Goal: Find specific page/section: Find specific page/section

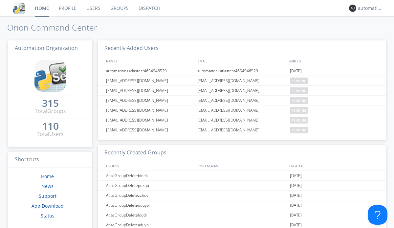
click at [149, 8] on link "Dispatch" at bounding box center [150, 8] width 32 height 16
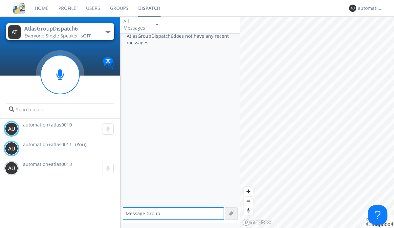
click at [108, 32] on div "button" at bounding box center [108, 32] width 5 height 3
click at [0, 0] on span "AtlasGroupDispatch5" at bounding box center [0, 0] width 0 height 0
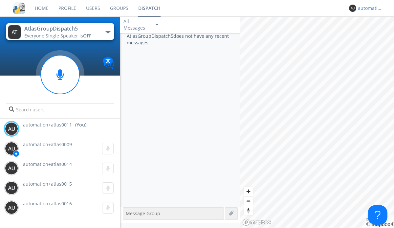
click at [369, 8] on div "automation+atlas0011" at bounding box center [370, 8] width 25 height 7
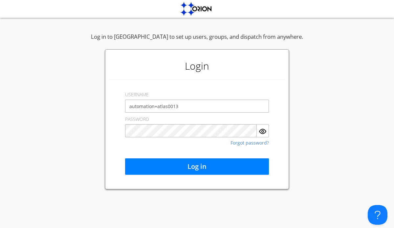
type input "automation+atlas0013"
click at [197, 167] on button "Log in" at bounding box center [197, 166] width 144 height 16
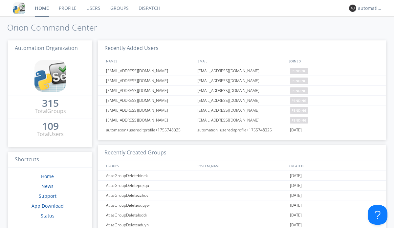
click at [149, 8] on link "Dispatch" at bounding box center [150, 8] width 32 height 16
